Goal: Task Accomplishment & Management: Complete application form

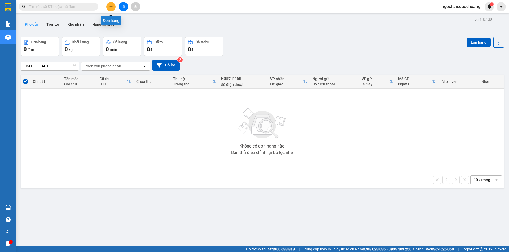
click at [111, 10] on button at bounding box center [110, 6] width 9 height 9
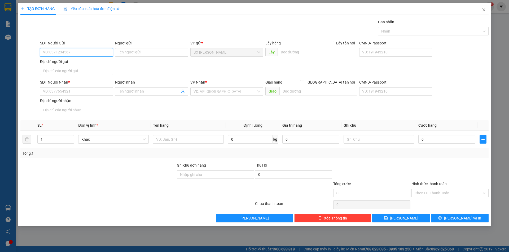
click at [72, 47] on div "SĐT Người Gửi VD: 0371234567" at bounding box center [76, 49] width 73 height 19
click at [92, 64] on div "0939691977 - [PERSON_NAME]" at bounding box center [76, 63] width 66 height 6
type input "0939691977"
type input "[PERSON_NAME]"
type input "0939691977"
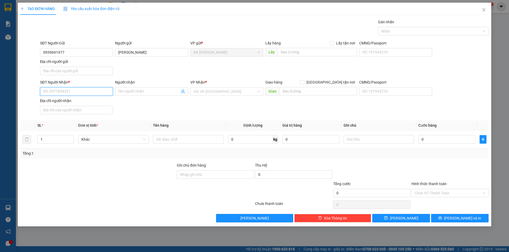
click at [78, 91] on input "SĐT Người Nhận *" at bounding box center [76, 91] width 73 height 8
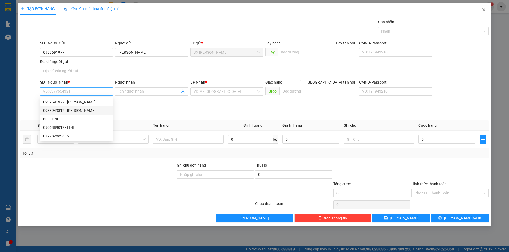
click at [82, 109] on div "0933949812 - [PERSON_NAME]" at bounding box center [76, 111] width 66 height 6
type input "0933949812"
type input "[PERSON_NAME]"
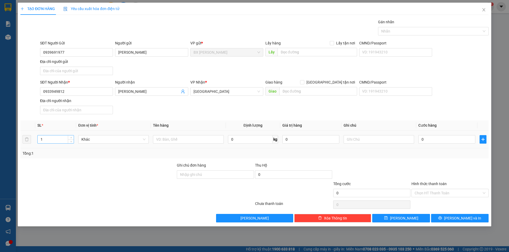
drag, startPoint x: 52, startPoint y: 138, endPoint x: 56, endPoint y: 138, distance: 4.0
click at [52, 138] on input "1" at bounding box center [56, 140] width 36 height 8
click at [167, 140] on input "text" at bounding box center [188, 139] width 70 height 8
type input "THÙNG"
click at [431, 141] on input "0" at bounding box center [446, 139] width 57 height 8
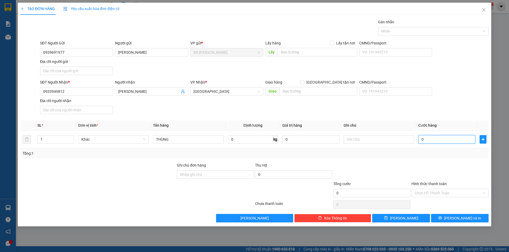
type input "7"
type input "70"
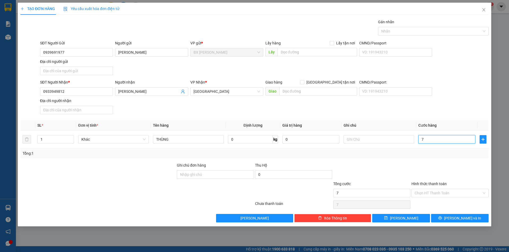
type input "70"
type input "700"
type input "7.000"
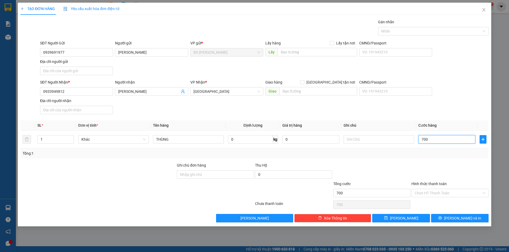
type input "7.000"
type input "70.000"
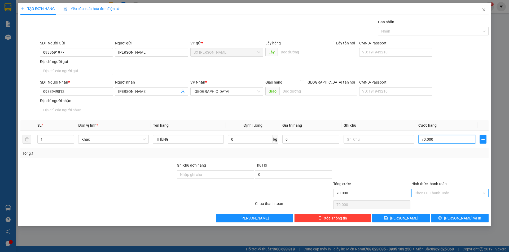
click at [484, 193] on div "Chọn HT Thanh Toán" at bounding box center [449, 193] width 77 height 8
type input "70.000"
click at [457, 207] on div "Tại văn phòng" at bounding box center [449, 204] width 71 height 6
type input "0"
click at [469, 219] on span "[PERSON_NAME] và In" at bounding box center [462, 219] width 37 height 6
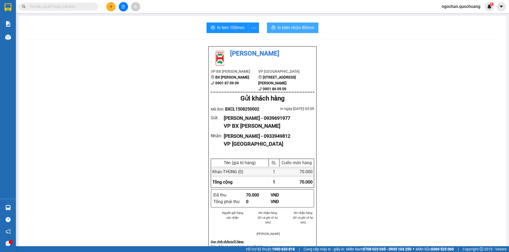
click at [283, 26] on span "In biên nhận 80mm" at bounding box center [295, 27] width 37 height 7
click at [224, 28] on span "In tem 100mm" at bounding box center [230, 27] width 27 height 7
click at [238, 28] on span "In tem 100mm" at bounding box center [230, 27] width 27 height 7
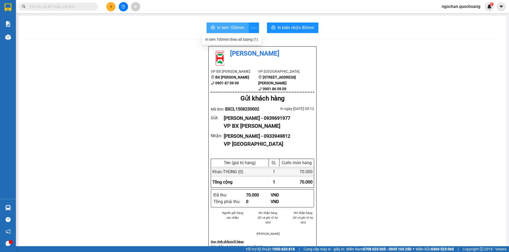
click at [220, 27] on span "In tem 100mm" at bounding box center [230, 27] width 27 height 7
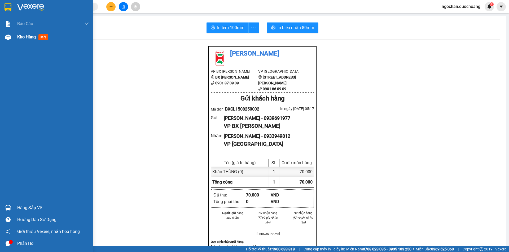
click at [9, 39] on img at bounding box center [8, 37] width 6 height 6
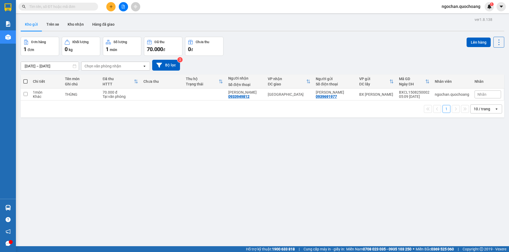
click at [27, 81] on span at bounding box center [25, 81] width 4 height 4
click at [25, 79] on input "checkbox" at bounding box center [25, 79] width 0 height 0
checkbox input "true"
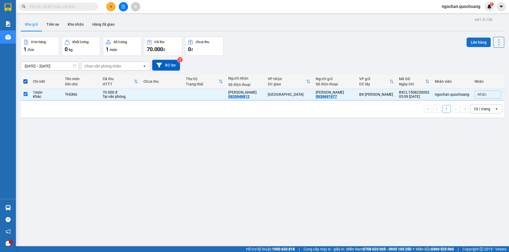
click at [479, 42] on button "Lên hàng" at bounding box center [478, 43] width 24 height 10
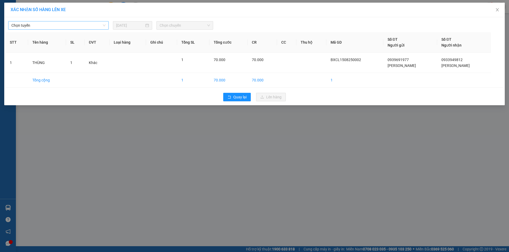
click at [104, 28] on span "Chọn tuyến" at bounding box center [58, 25] width 94 height 8
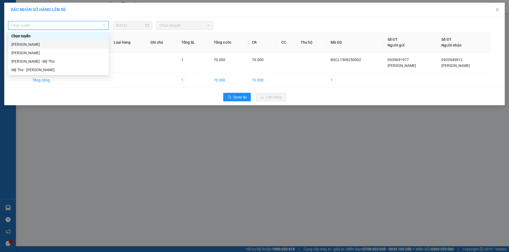
click at [77, 44] on div "[PERSON_NAME]" at bounding box center [58, 45] width 94 height 6
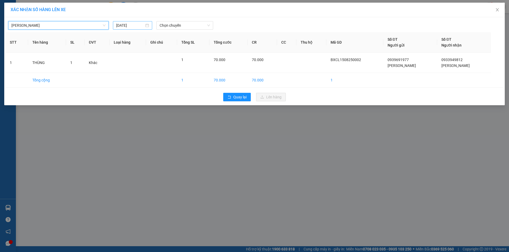
click at [146, 25] on div "[DATE]" at bounding box center [132, 26] width 33 height 6
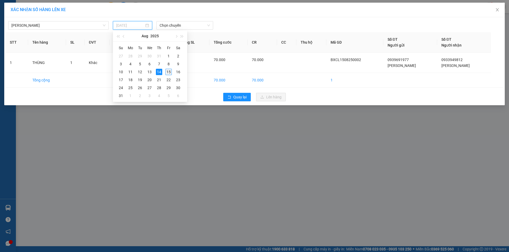
click at [167, 71] on div "15" at bounding box center [168, 72] width 6 height 6
type input "[DATE]"
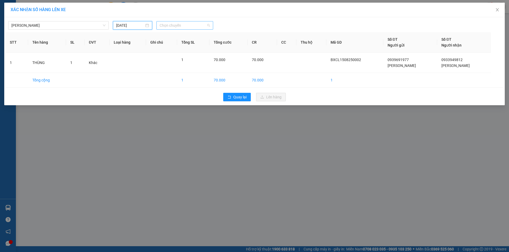
click at [209, 24] on span "Chọn chuyến" at bounding box center [184, 25] width 50 height 8
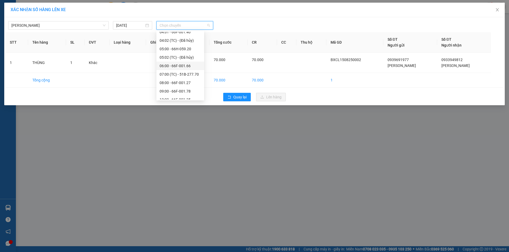
scroll to position [106, 0]
click at [186, 66] on div "06:00 - 66F-001.66" at bounding box center [179, 66] width 41 height 6
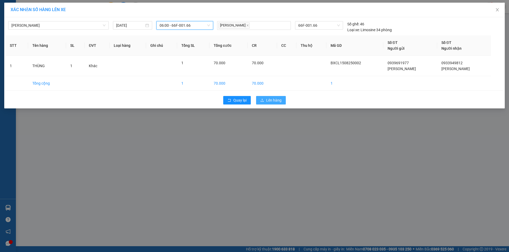
click at [270, 100] on span "Lên hàng" at bounding box center [273, 100] width 15 height 6
